Goal: Task Accomplishment & Management: Use online tool/utility

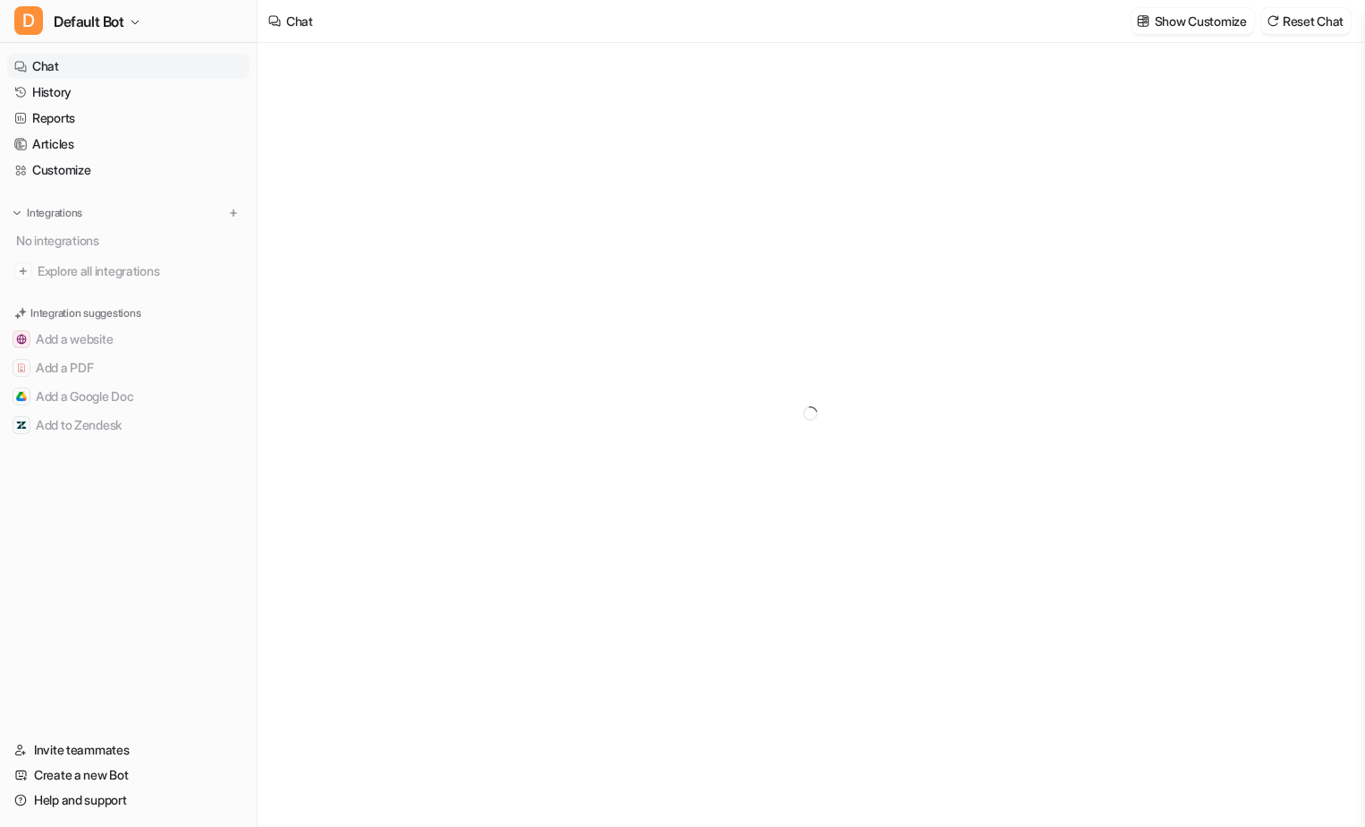
type textarea "**********"
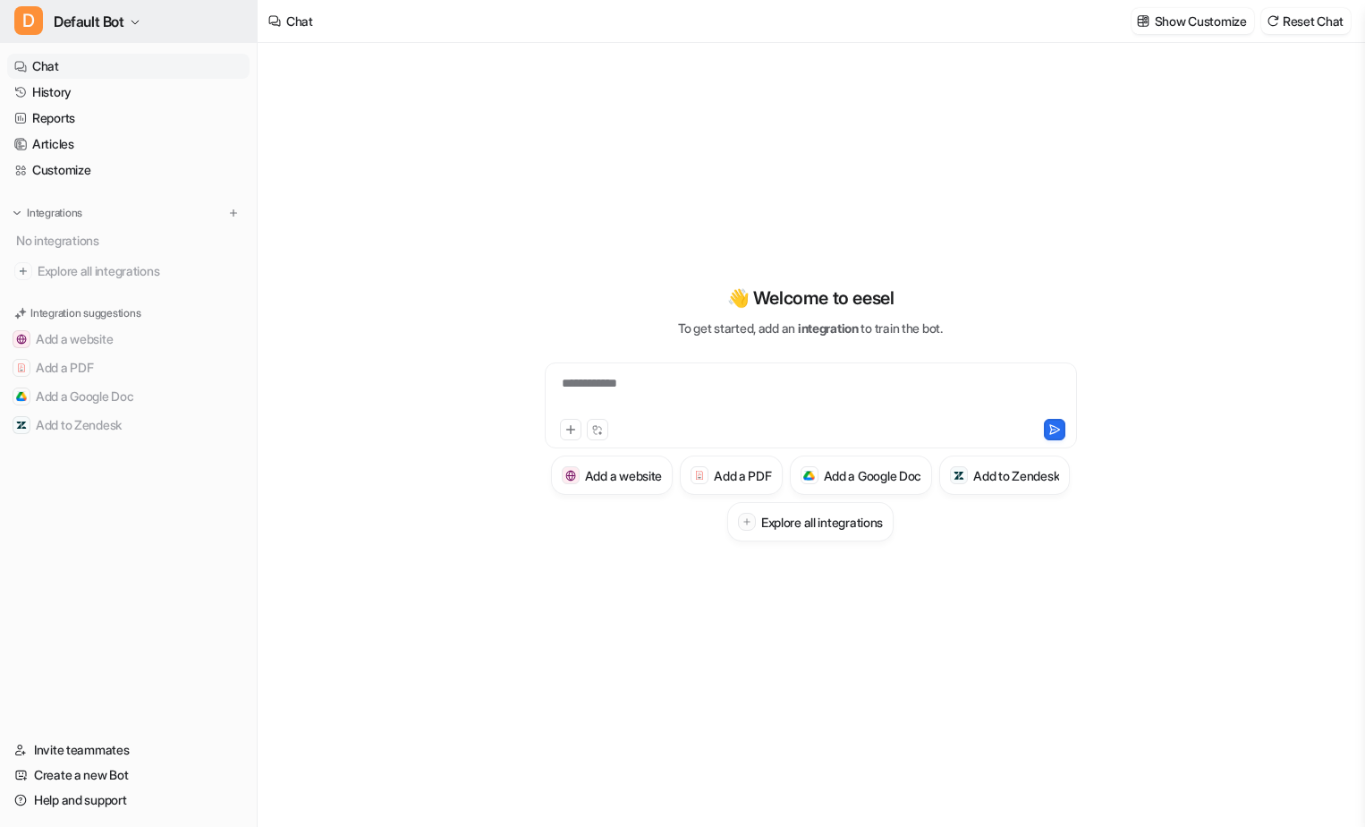
click at [124, 21] on span "Default Bot" at bounding box center [89, 21] width 71 height 25
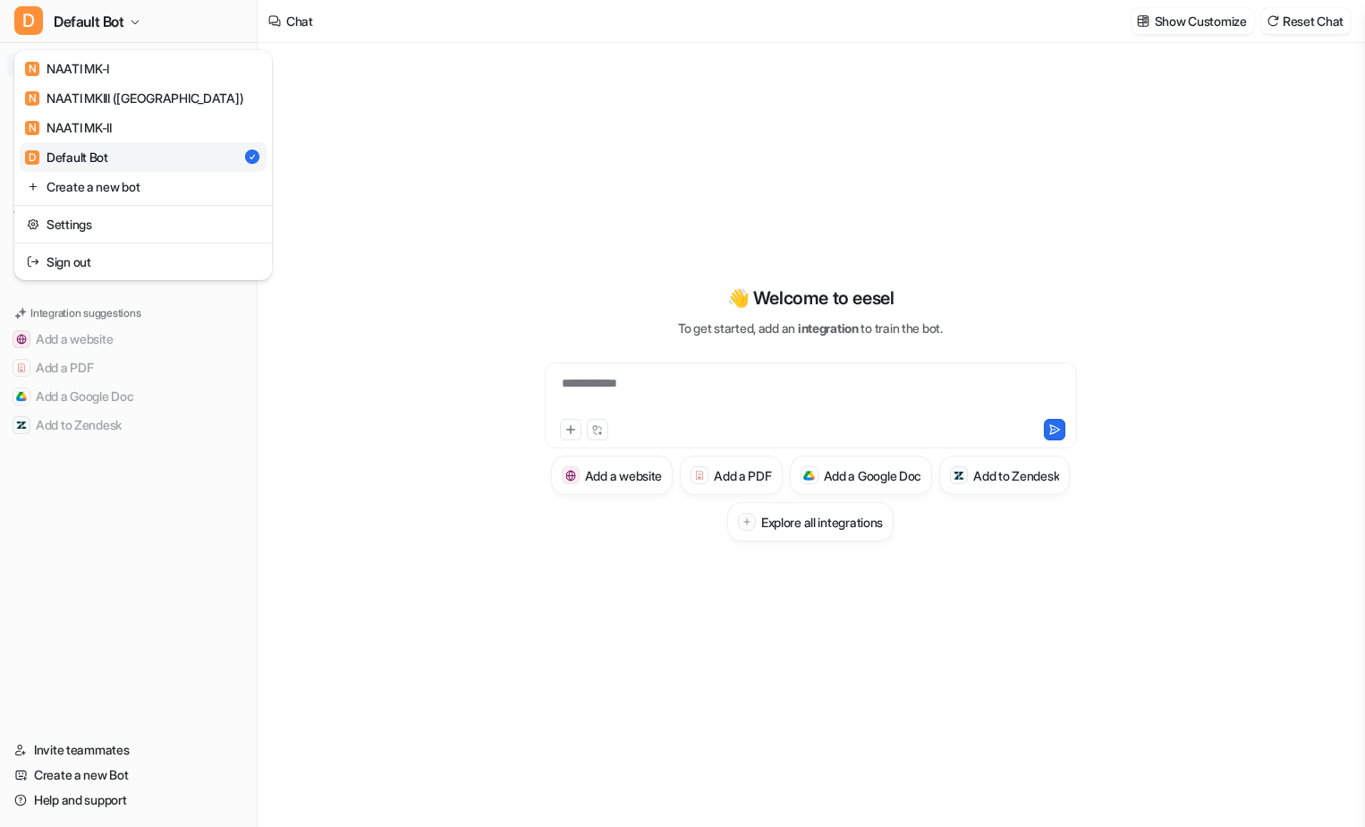
click at [206, 522] on div "D Default Bot N NAATI MK-I N NAATI MKIII ([GEOGRAPHIC_DATA]) N NAATI MK-II D De…" at bounding box center [129, 413] width 258 height 827
click at [232, 18] on button "D Default Bot" at bounding box center [128, 21] width 257 height 43
click at [198, 183] on link "Create a new bot" at bounding box center [143, 187] width 247 height 30
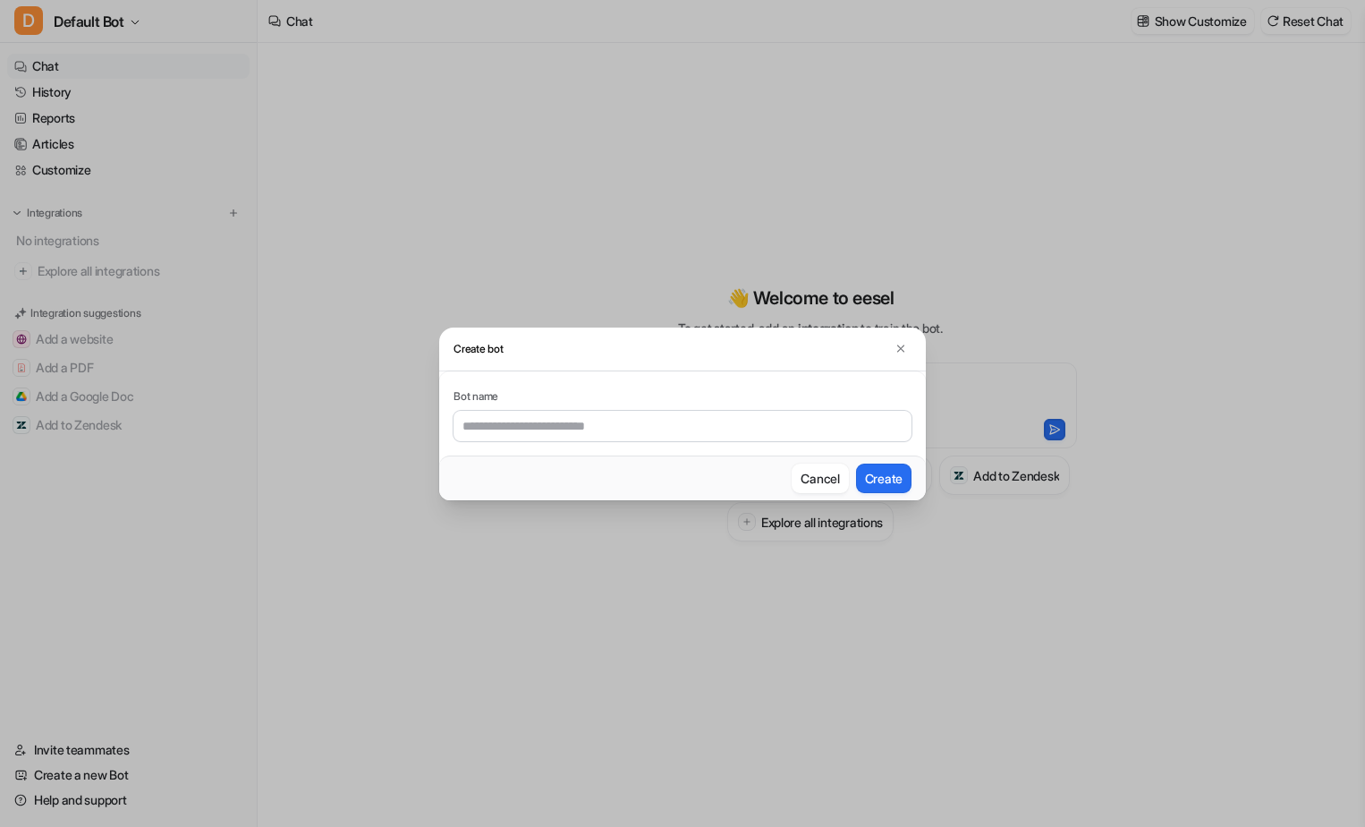
drag, startPoint x: 528, startPoint y: 430, endPoint x: 538, endPoint y: 424, distance: 11.7
click at [528, 430] on input "text" at bounding box center [683, 426] width 458 height 30
type input "****"
click at [897, 352] on img at bounding box center [901, 348] width 13 height 13
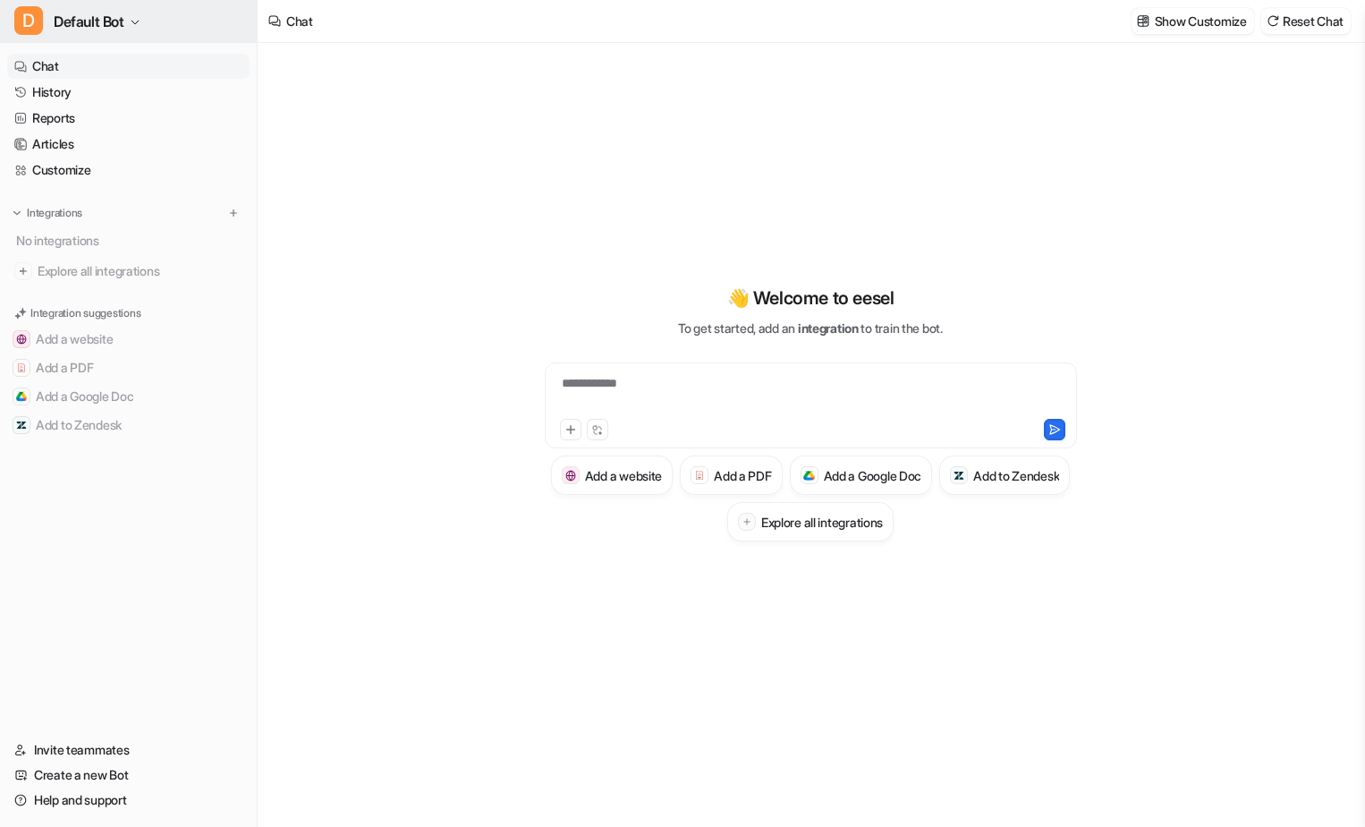
click at [127, 17] on button "D Default Bot" at bounding box center [128, 21] width 257 height 43
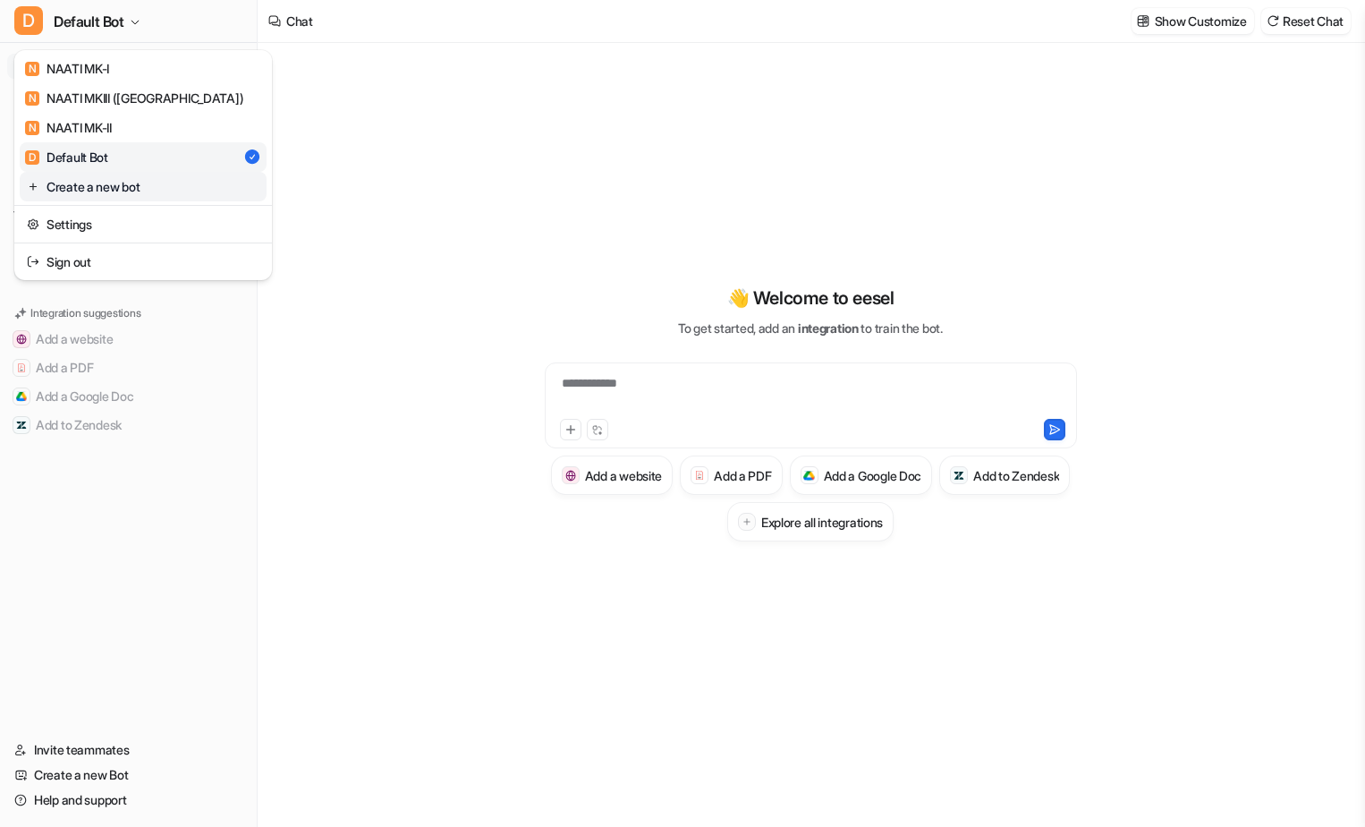
click at [154, 191] on link "Create a new bot" at bounding box center [143, 187] width 247 height 30
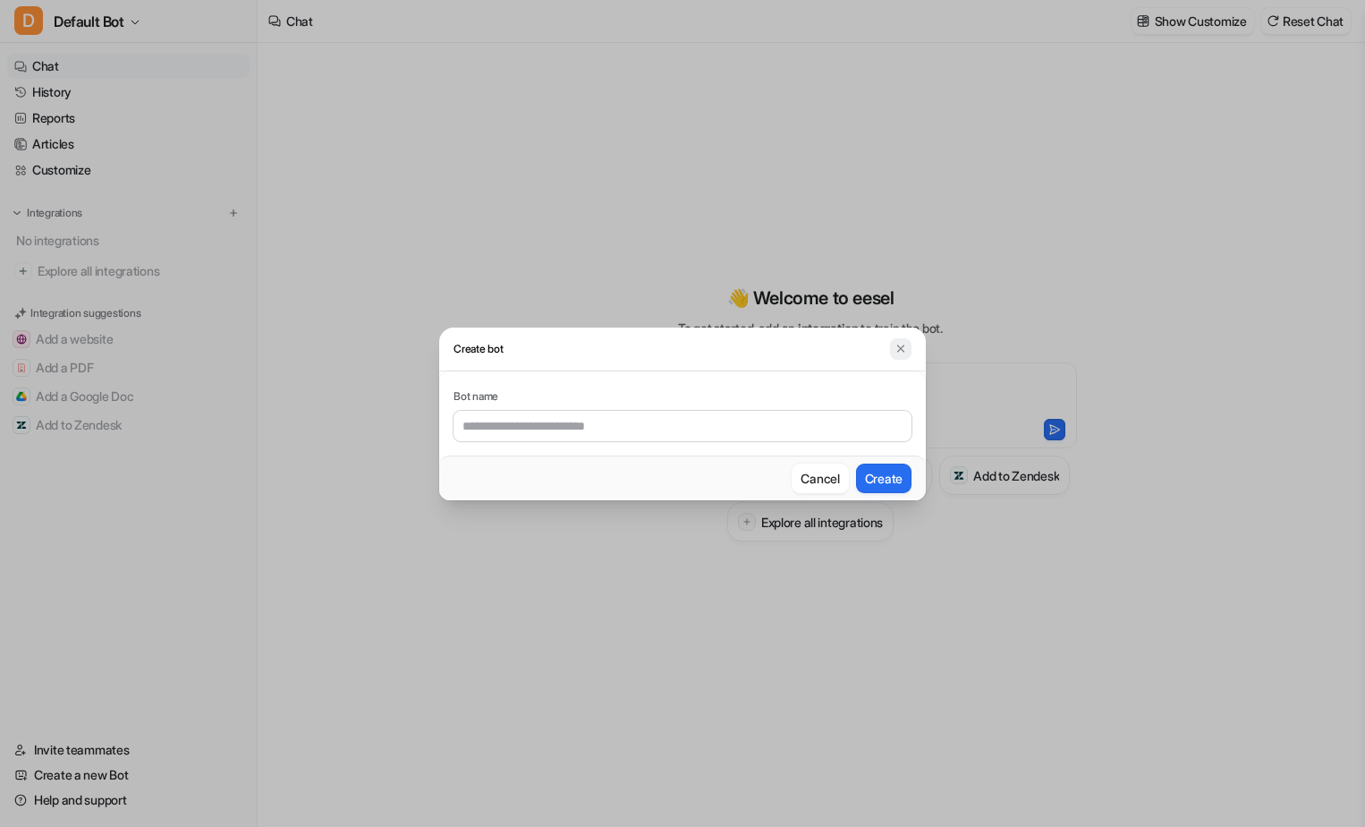
click at [907, 349] on button at bounding box center [900, 348] width 21 height 21
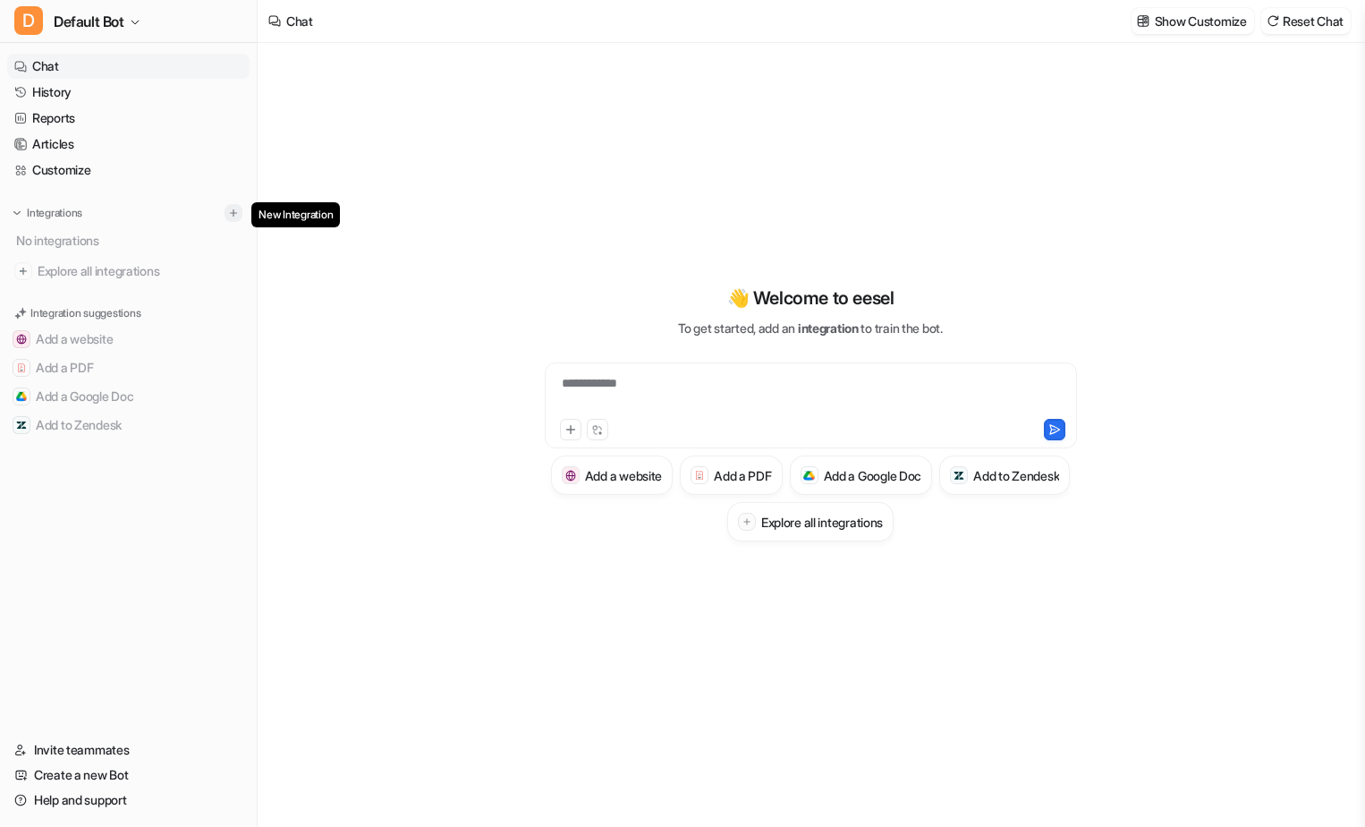
click at [236, 216] on img at bounding box center [233, 213] width 13 height 13
click at [18, 209] on img at bounding box center [17, 213] width 13 height 13
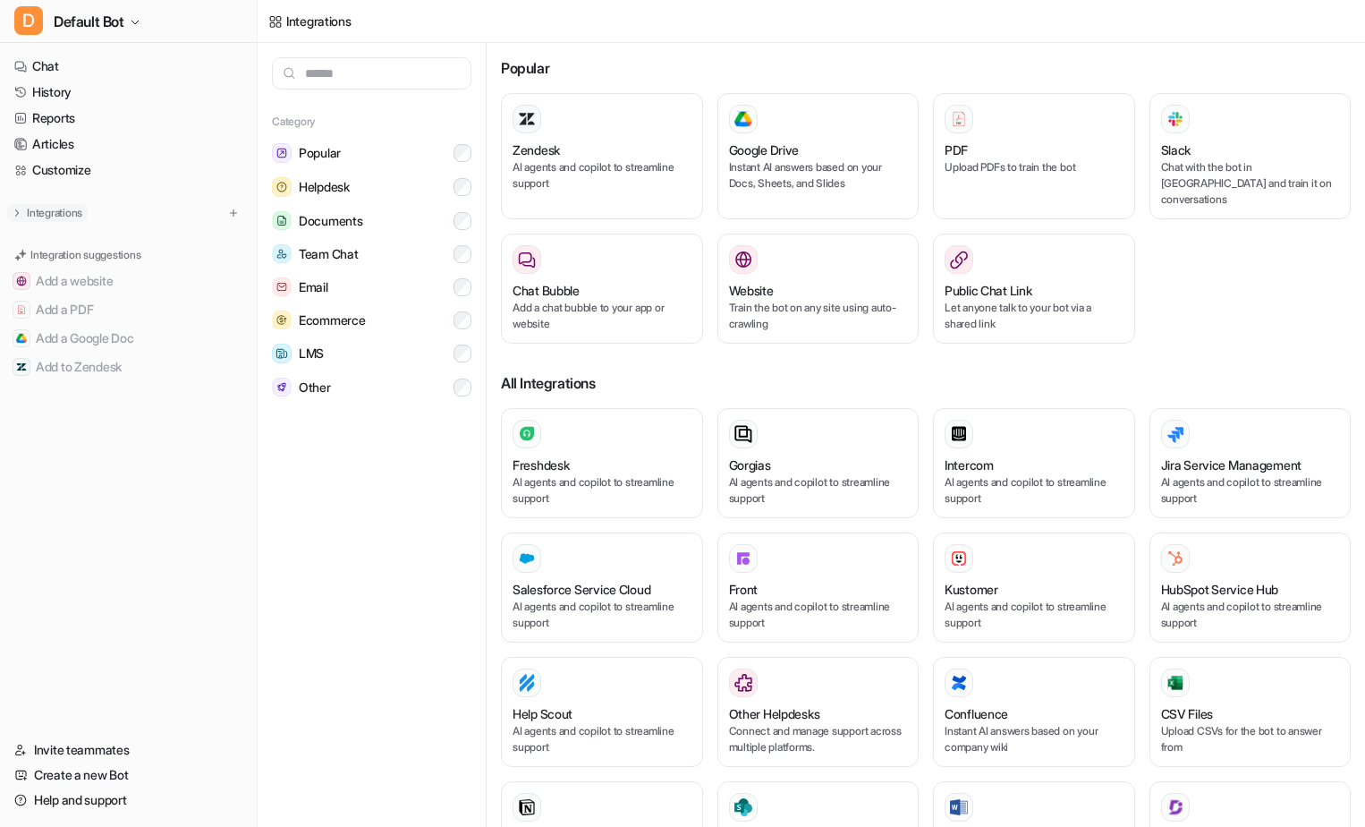
click at [18, 209] on img at bounding box center [17, 213] width 13 height 13
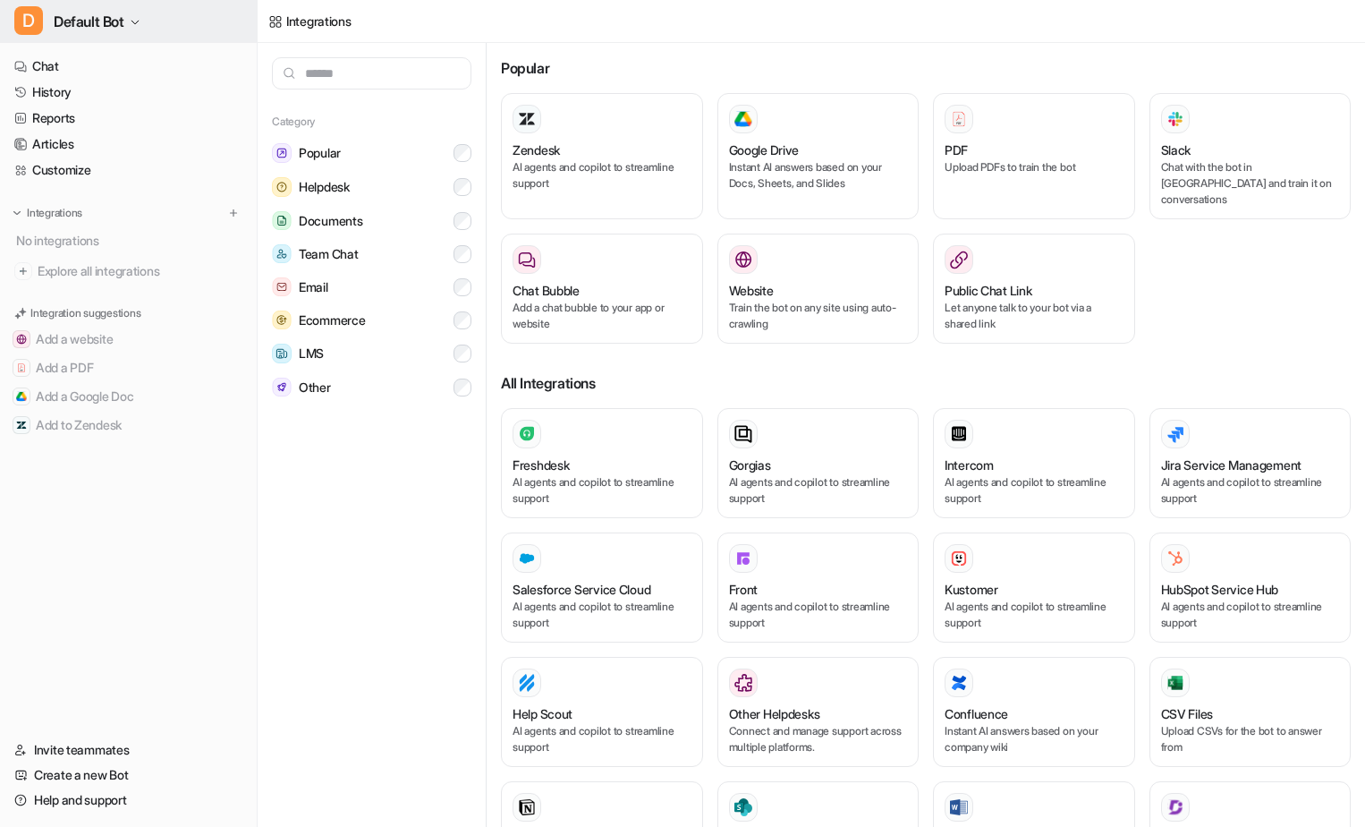
click at [138, 25] on icon "button" at bounding box center [135, 22] width 11 height 11
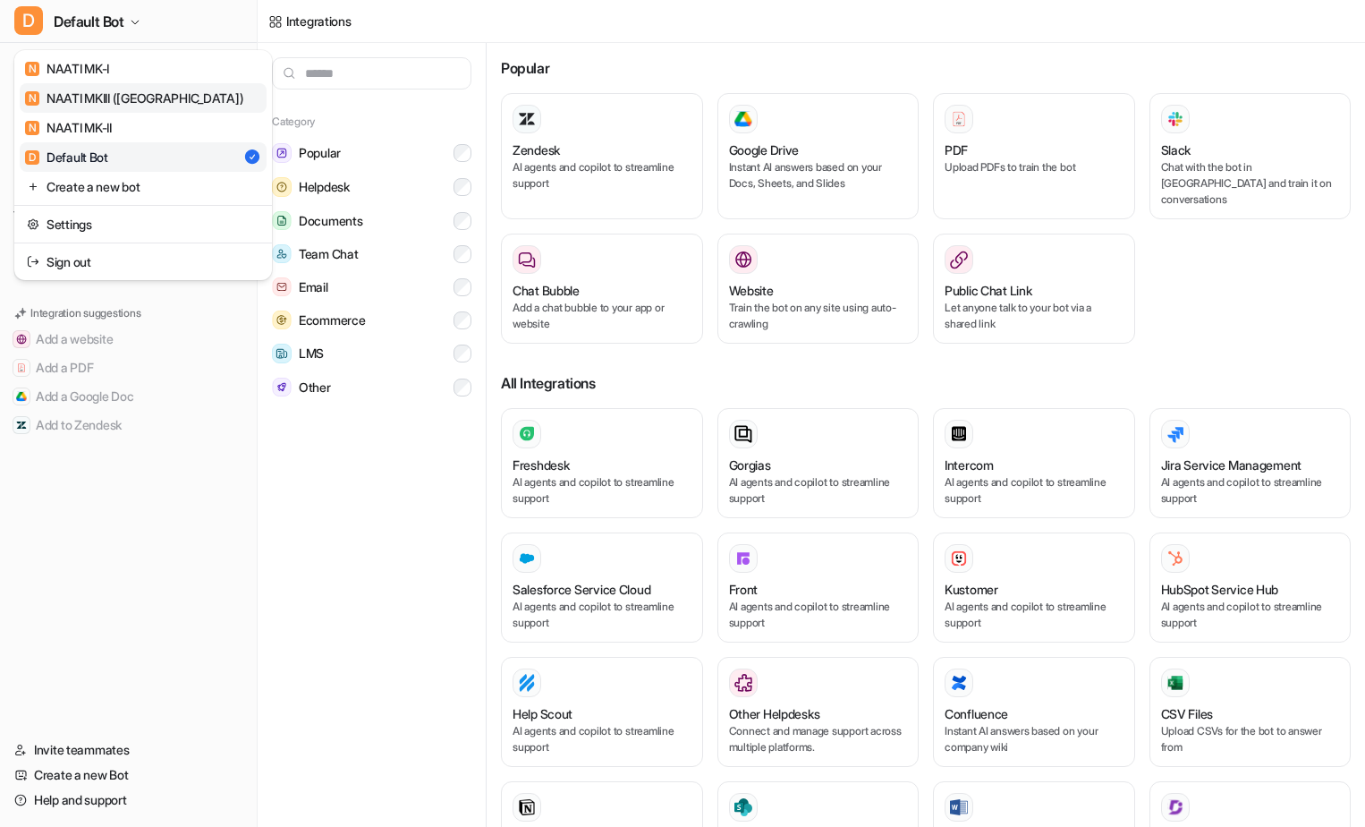
click at [141, 104] on div "N NAATI MKIII ([GEOGRAPHIC_DATA])" at bounding box center [134, 98] width 218 height 19
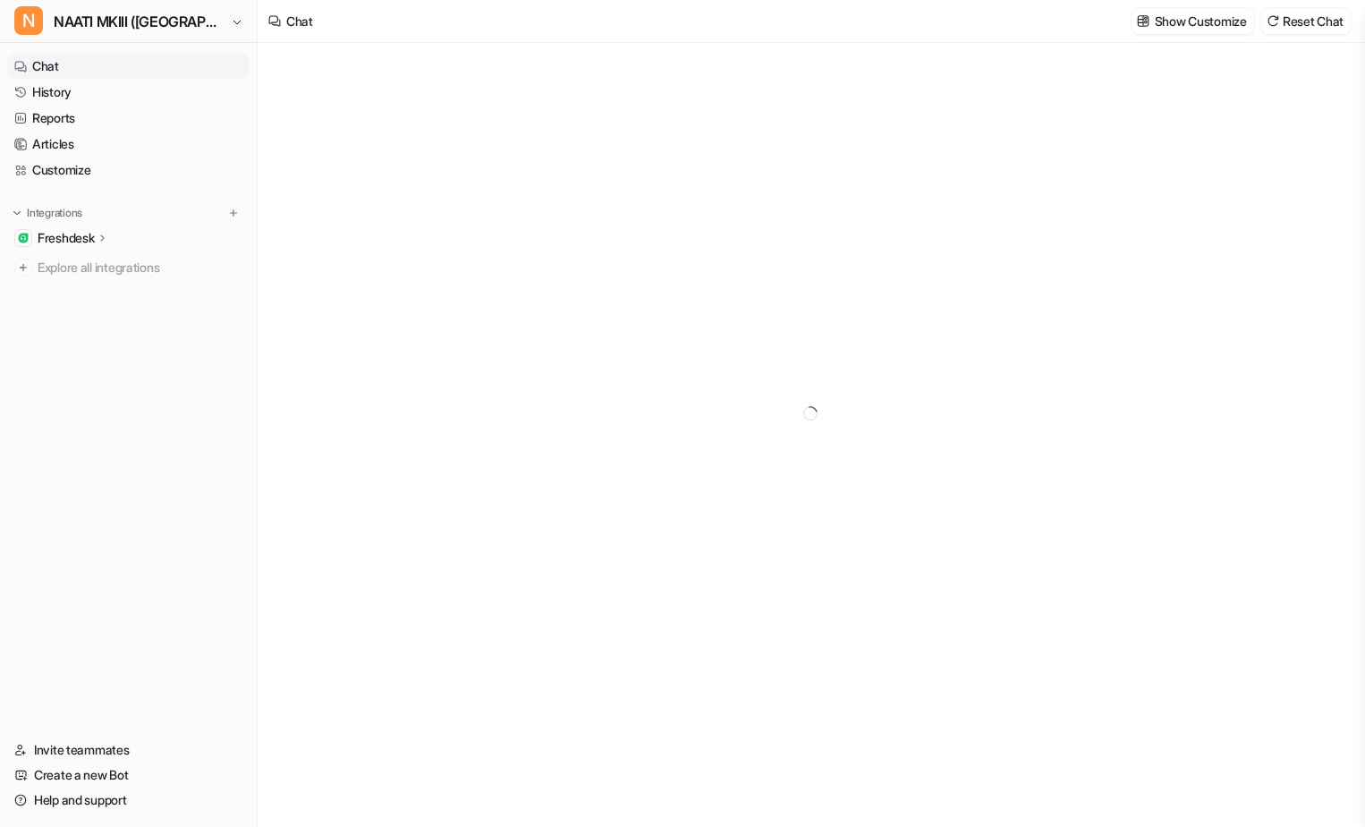
click at [101, 236] on icon at bounding box center [103, 237] width 13 height 13
click at [103, 236] on icon at bounding box center [102, 238] width 13 height 13
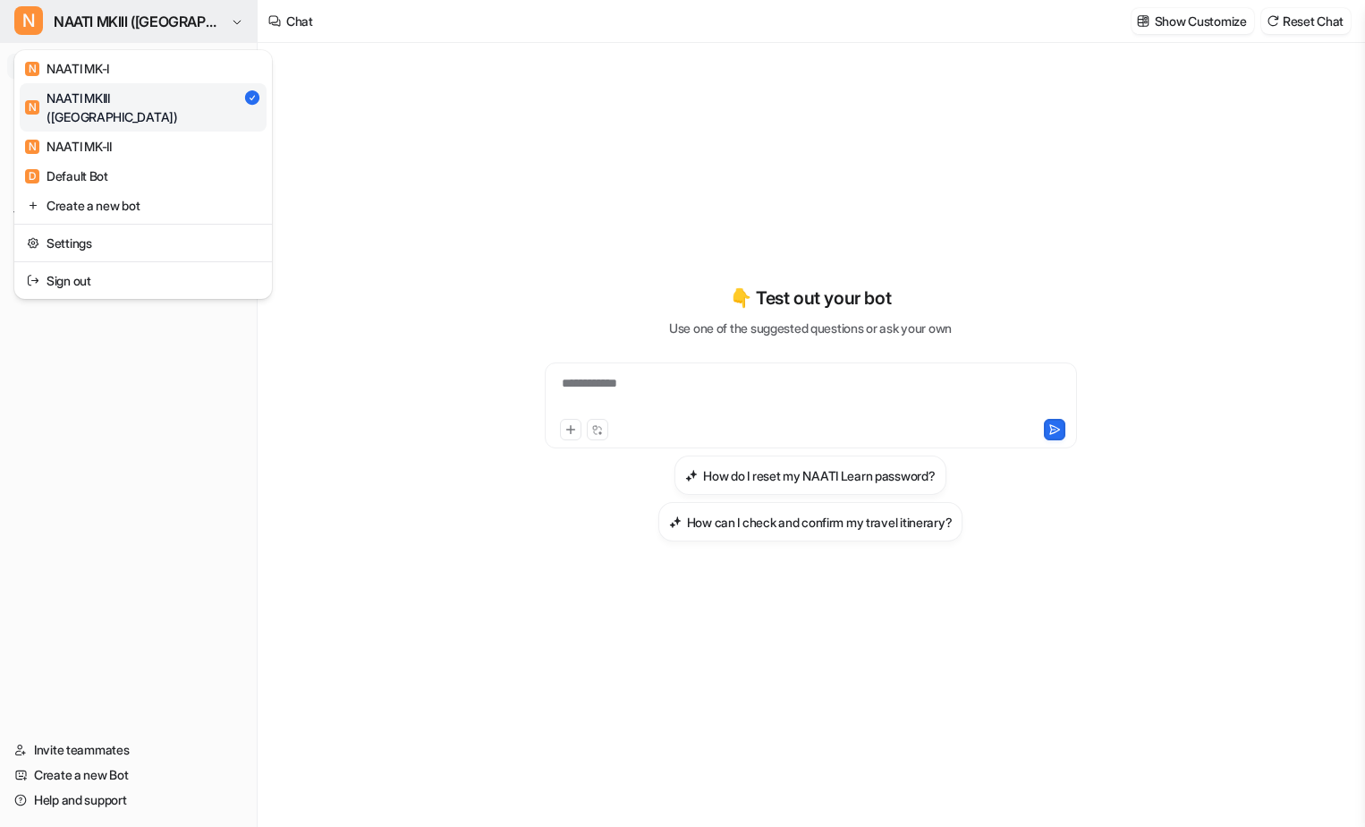
click at [234, 23] on icon "button" at bounding box center [237, 23] width 7 height 4
click at [107, 137] on div "N NAATI MK-II" at bounding box center [68, 146] width 87 height 19
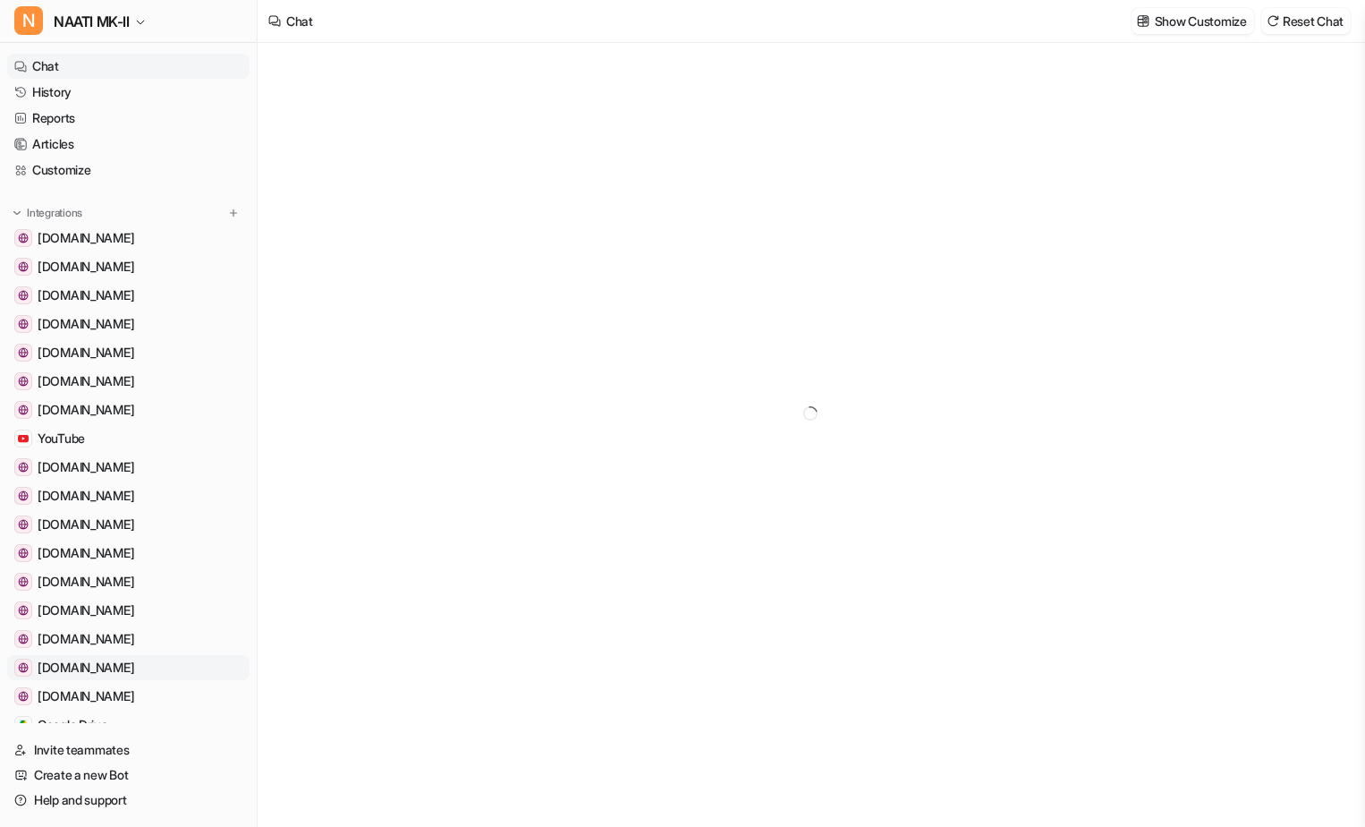
type textarea "**********"
